Goal: Find specific page/section: Find specific page/section

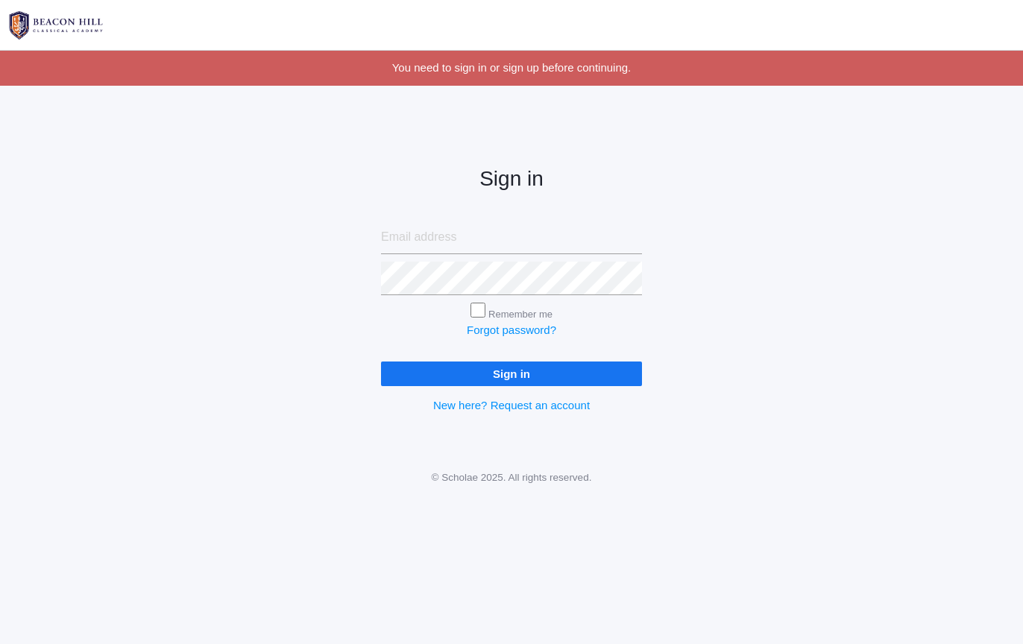
click at [444, 245] on input "email" at bounding box center [511, 238] width 261 height 34
type input "[PERSON_NAME][EMAIL_ADDRESS][DOMAIN_NAME]"
click at [468, 385] on input "Sign in" at bounding box center [511, 374] width 261 height 25
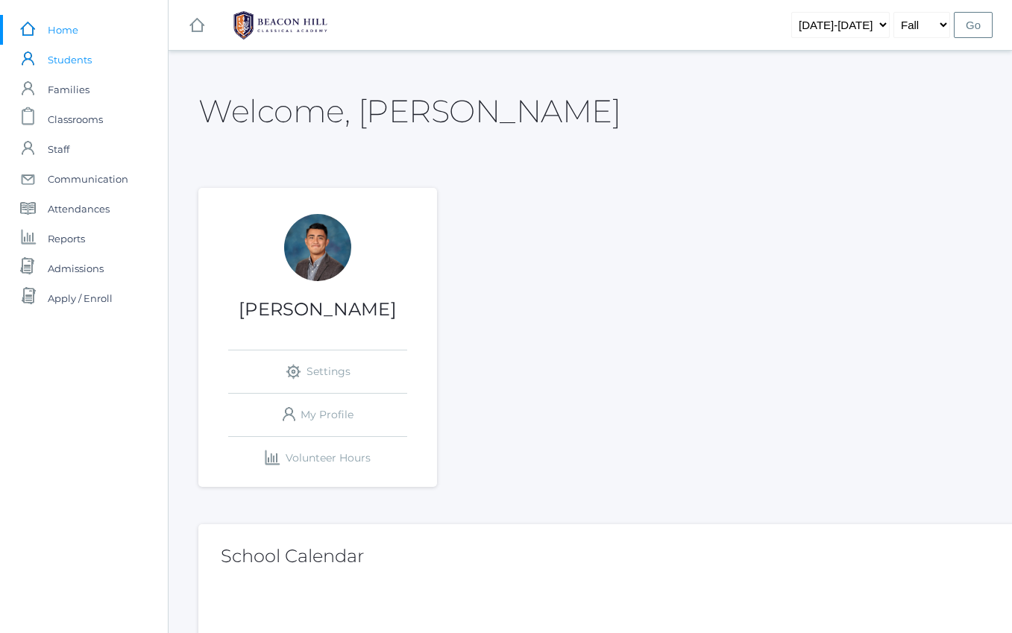
click at [71, 58] on span "Students" at bounding box center [70, 60] width 44 height 30
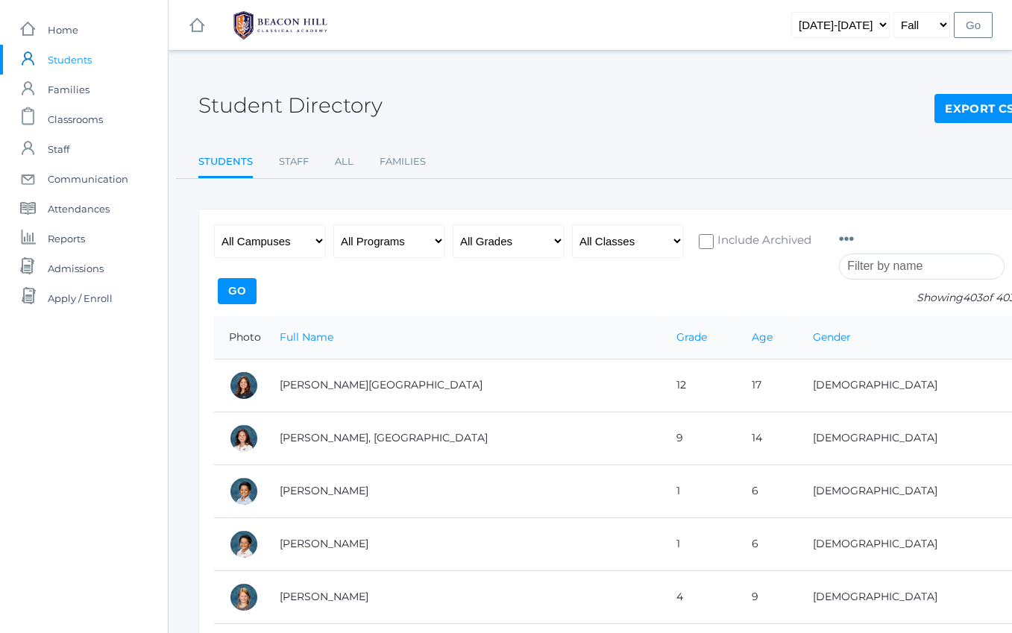
click at [909, 265] on input "search" at bounding box center [921, 266] width 165 height 26
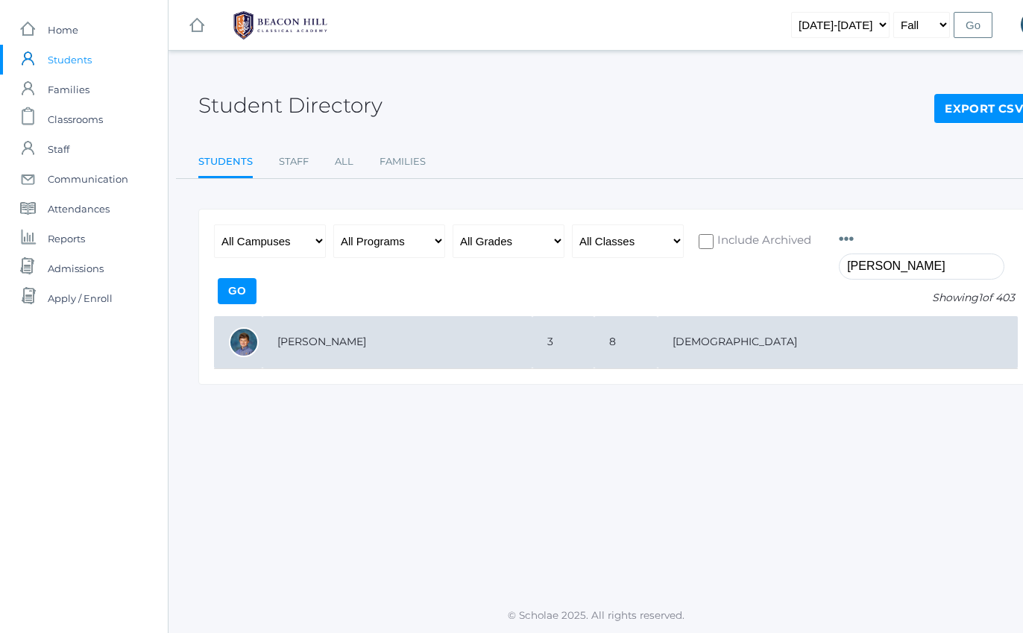
type input "[PERSON_NAME]"
click at [319, 340] on td "[PERSON_NAME]" at bounding box center [397, 342] width 270 height 53
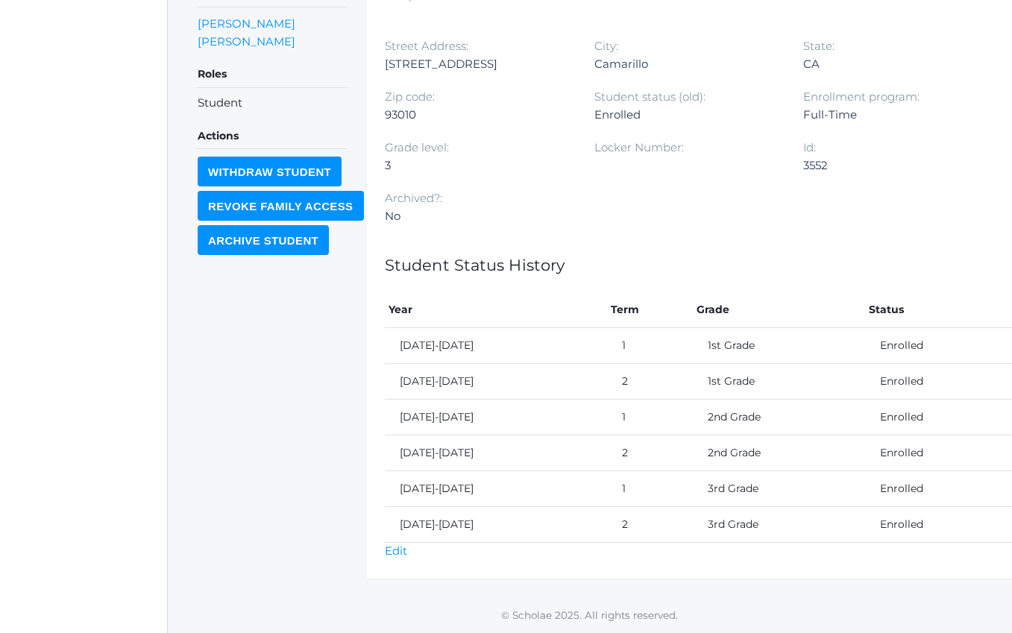
scroll to position [0, 1]
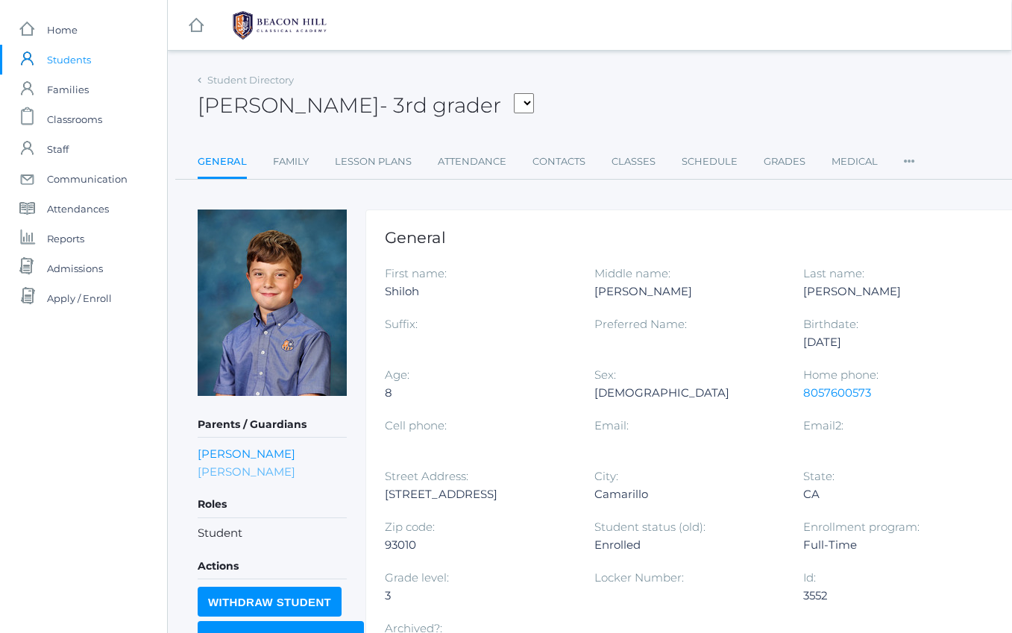
click at [245, 468] on link "Nicole Canty" at bounding box center [247, 471] width 98 height 14
